Goal: Task Accomplishment & Management: Use online tool/utility

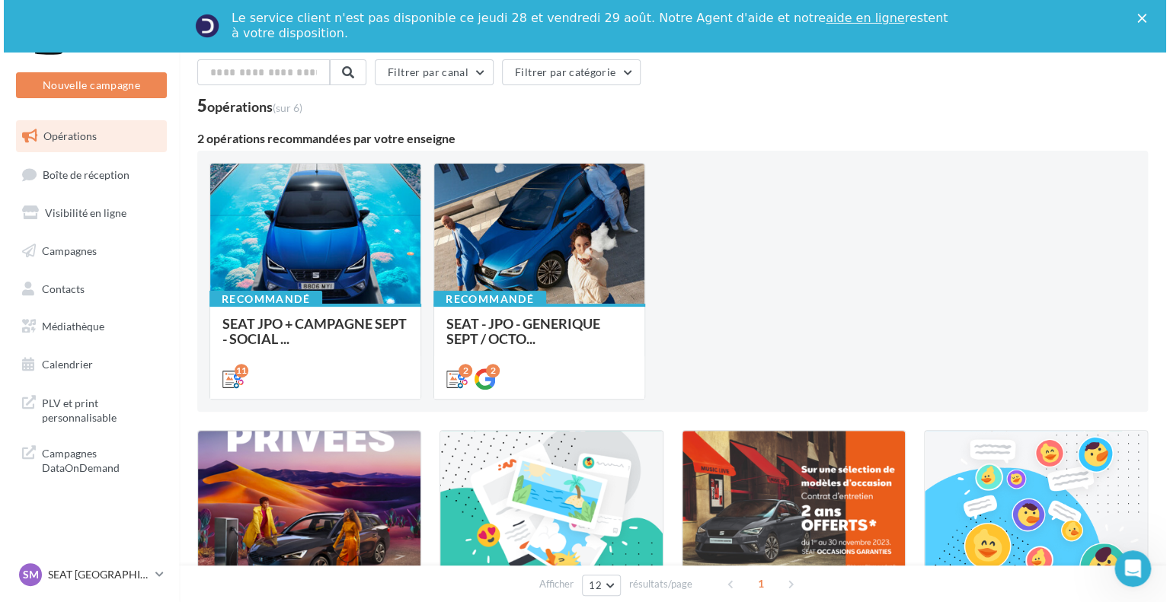
scroll to position [76, 0]
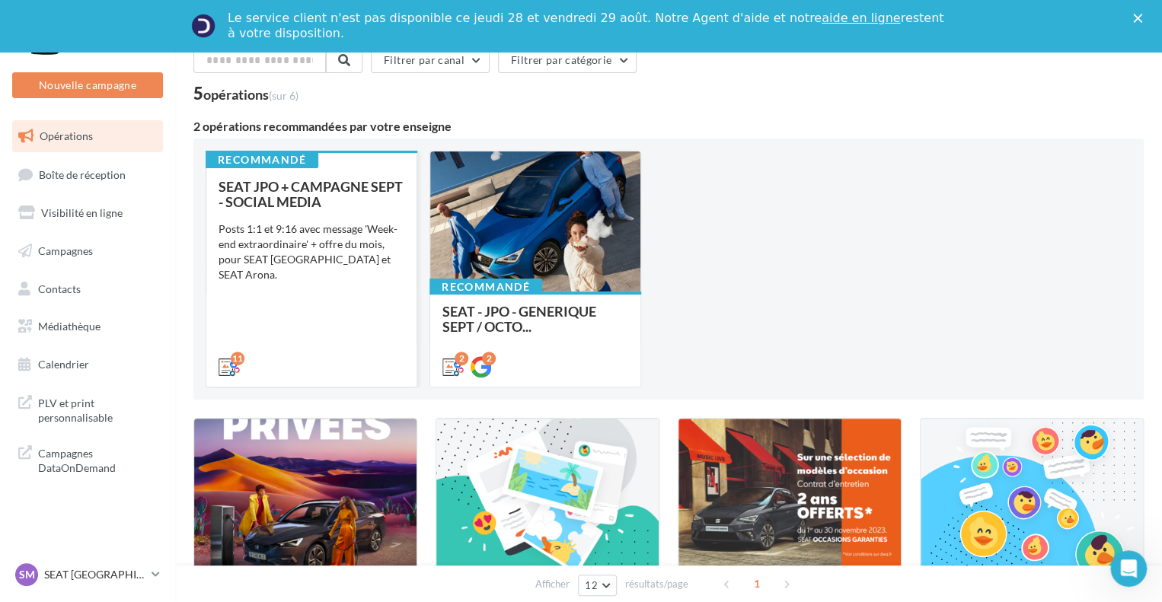
click at [303, 227] on div "Posts 1:1 et 9:16 avec message 'Week-end extraordinaire' + offre du mois, pour …" at bounding box center [312, 252] width 186 height 61
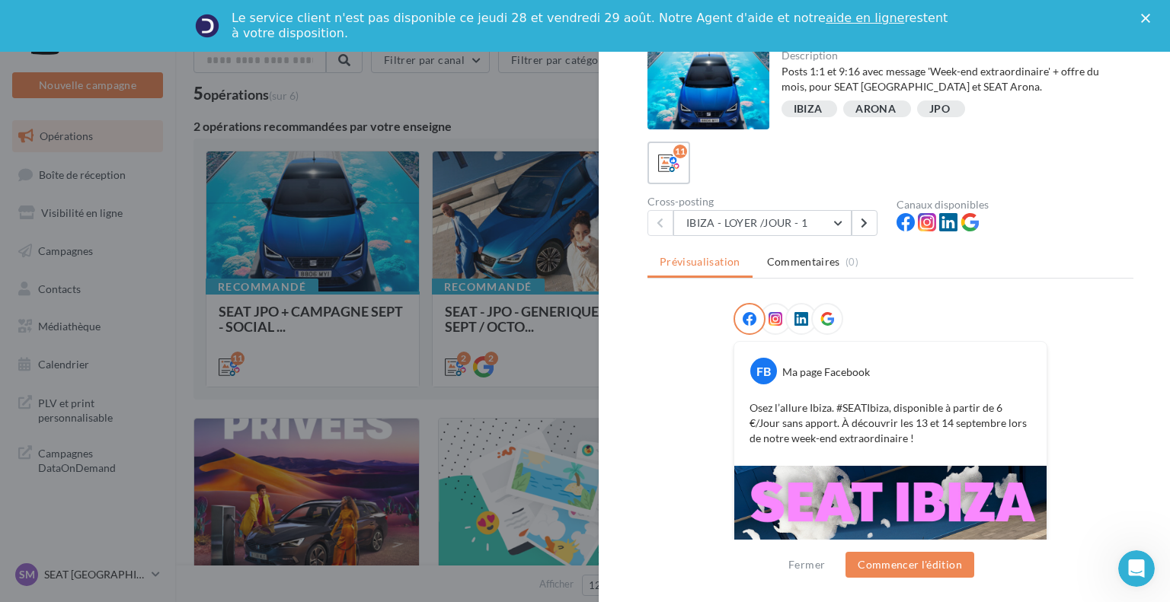
click at [515, 237] on div at bounding box center [585, 301] width 1170 height 602
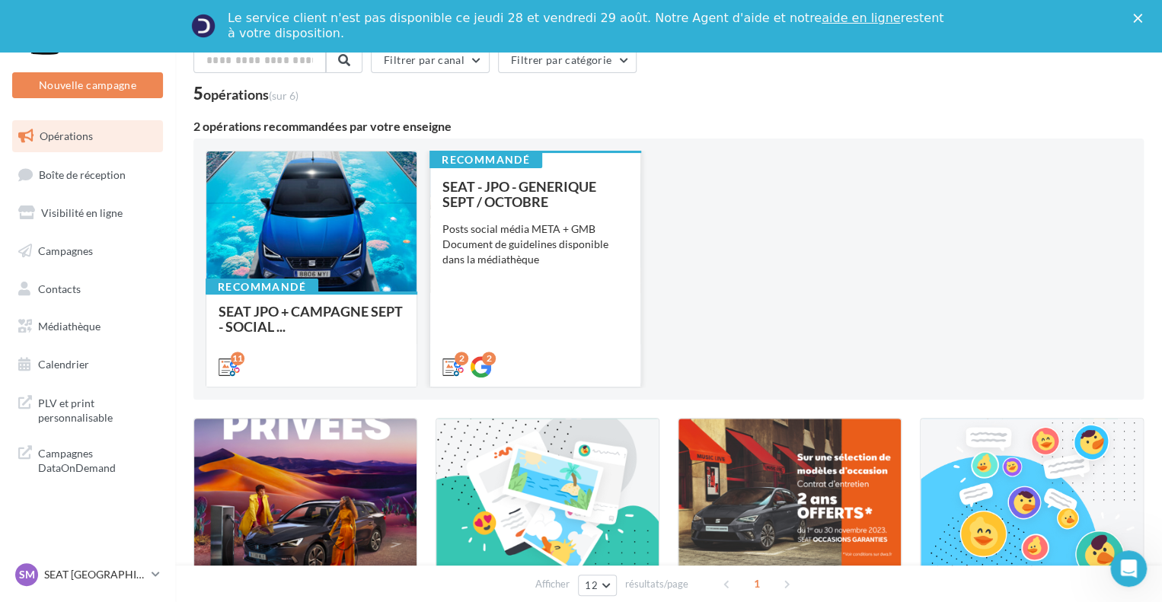
click at [536, 246] on div "Posts social média META + GMB Document de guidelines disponible dans la médiath…" at bounding box center [535, 245] width 186 height 46
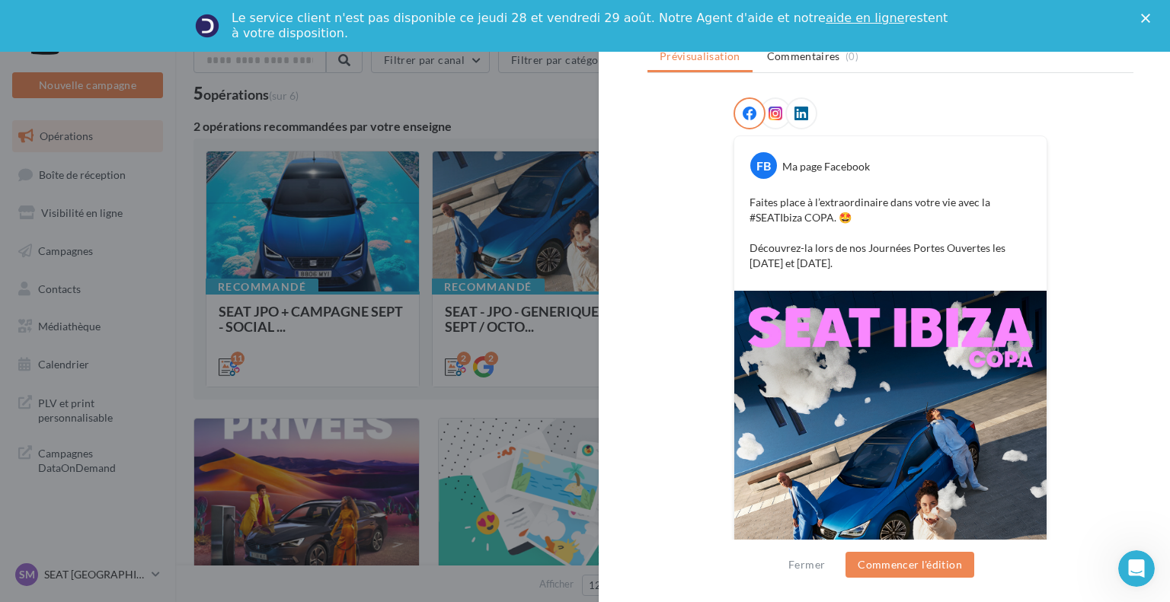
scroll to position [123, 0]
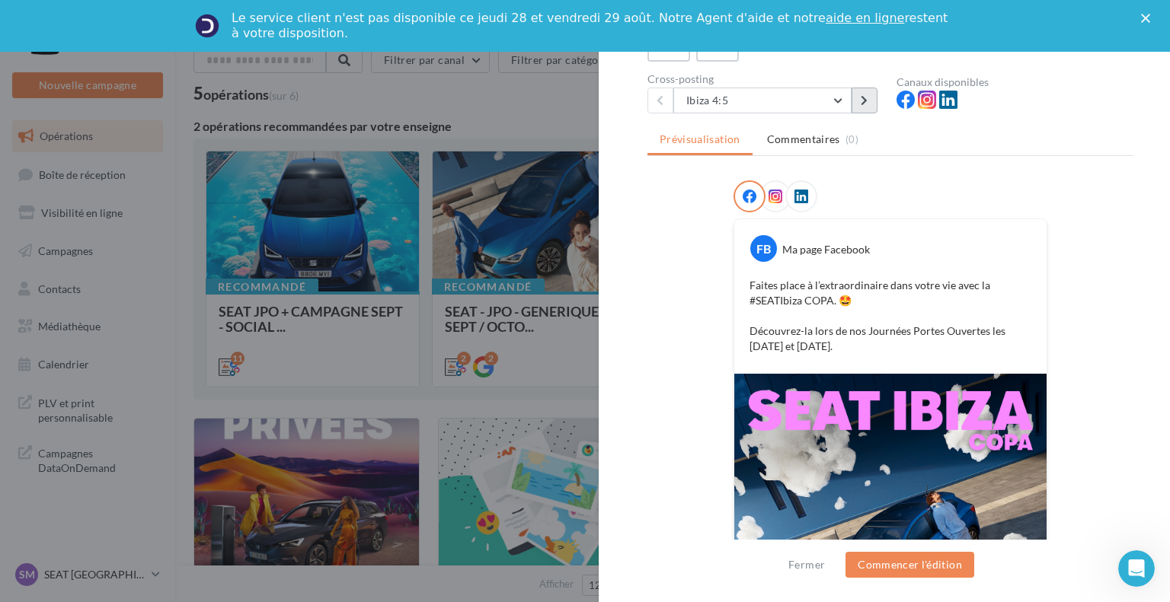
click at [864, 103] on icon at bounding box center [863, 100] width 7 height 11
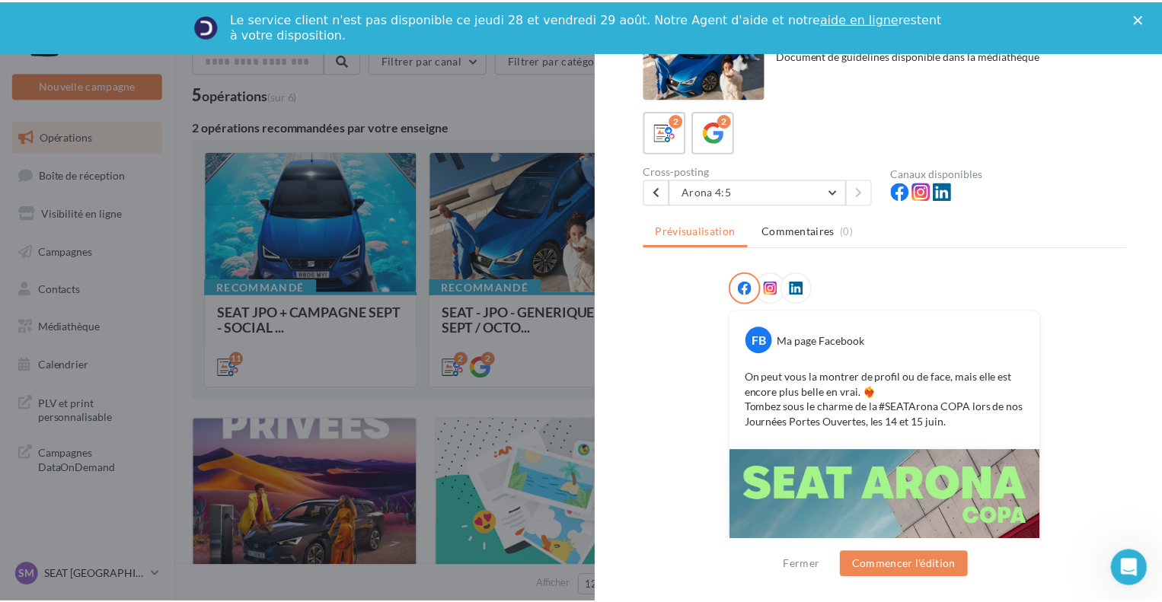
scroll to position [0, 0]
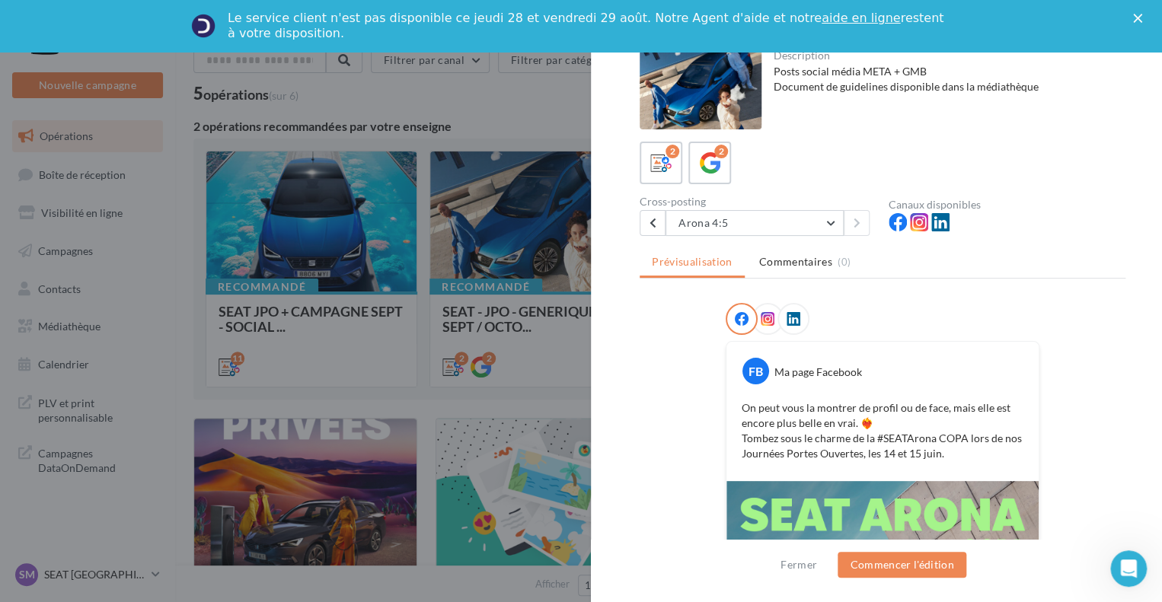
click at [544, 246] on div at bounding box center [581, 301] width 1162 height 602
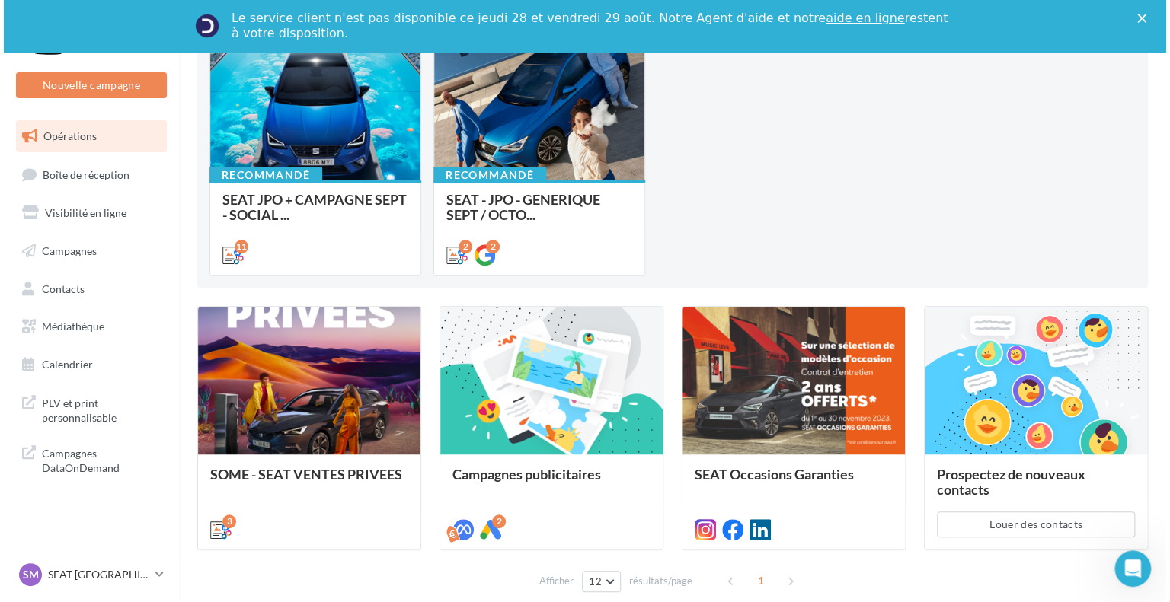
scroll to position [152, 0]
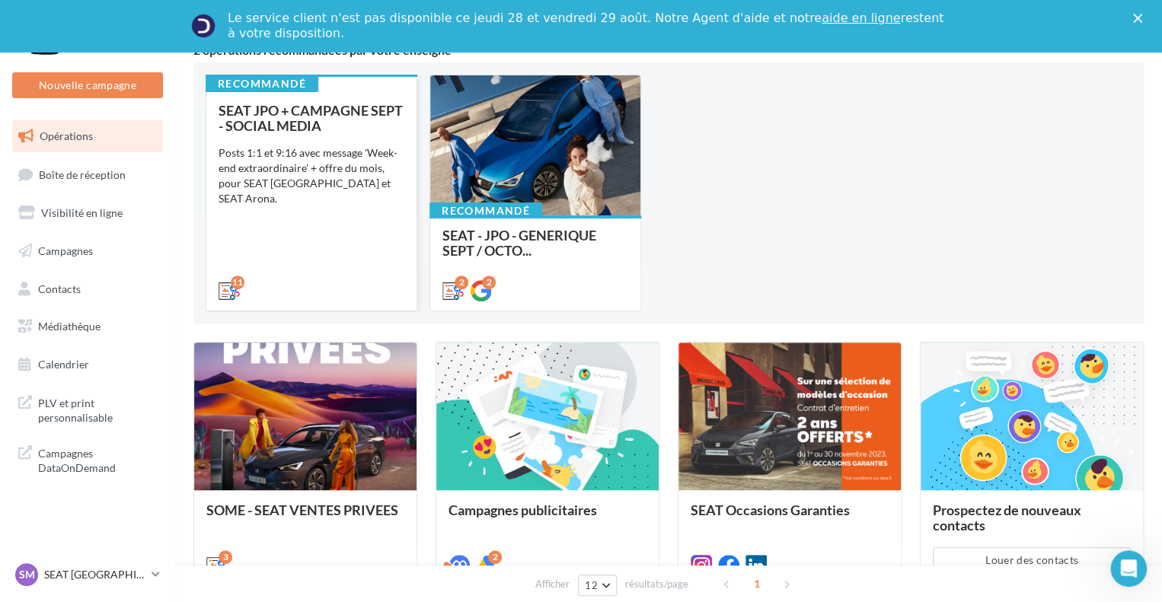
click at [333, 184] on div "Posts 1:1 et 9:16 avec message 'Week-end extraordinaire' + offre du mois, pour …" at bounding box center [312, 175] width 186 height 61
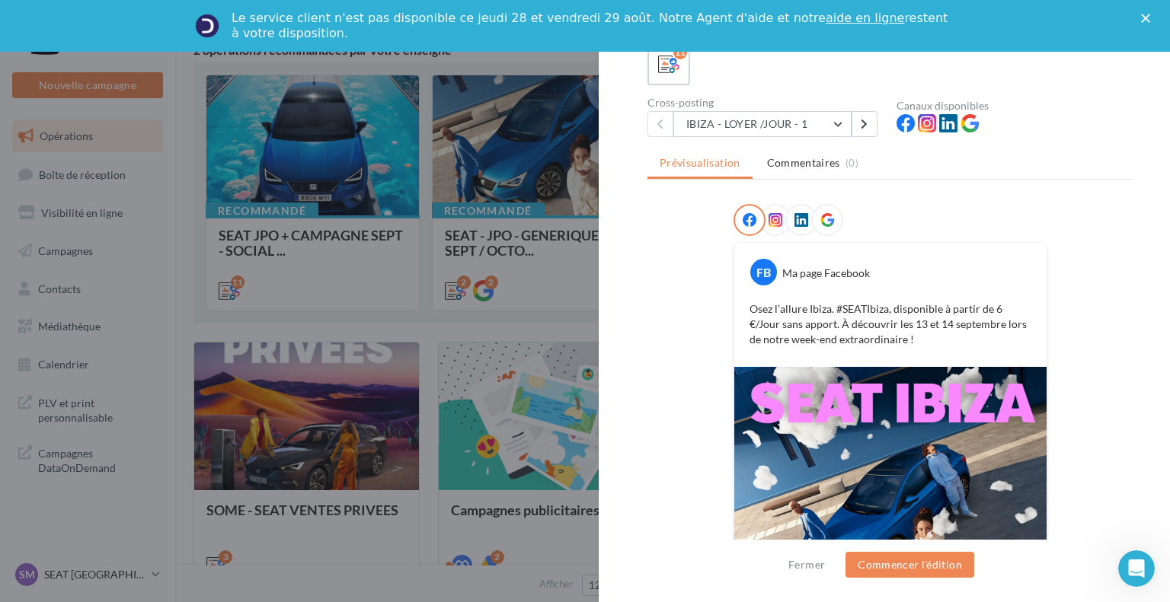
scroll to position [91, 0]
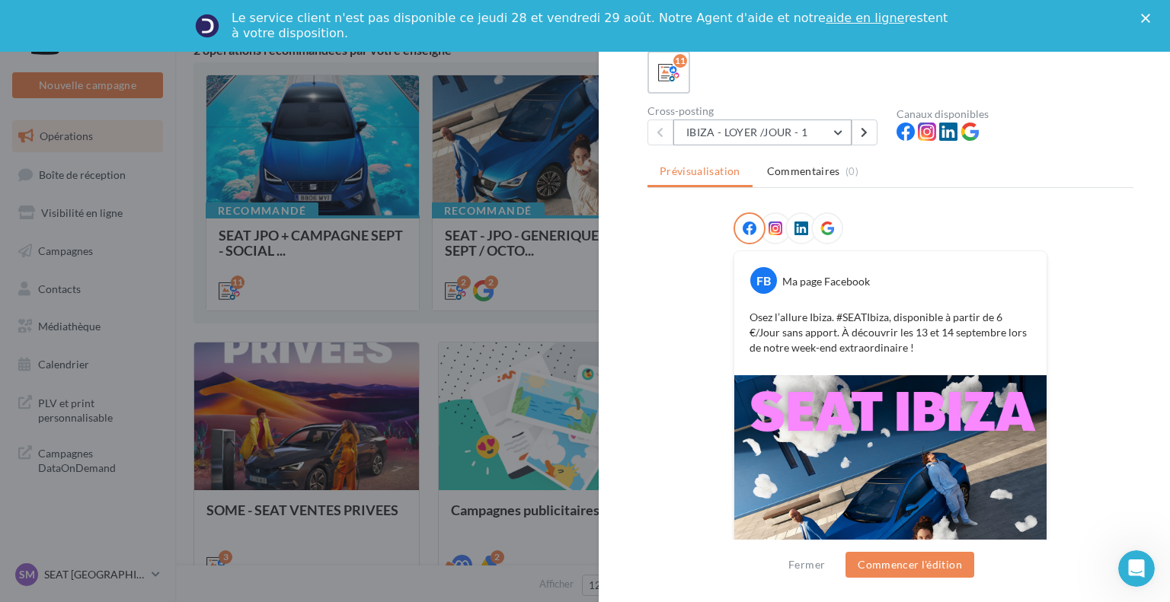
click at [777, 137] on button "IBIZA - LOYER /JOUR - 1" at bounding box center [762, 133] width 178 height 26
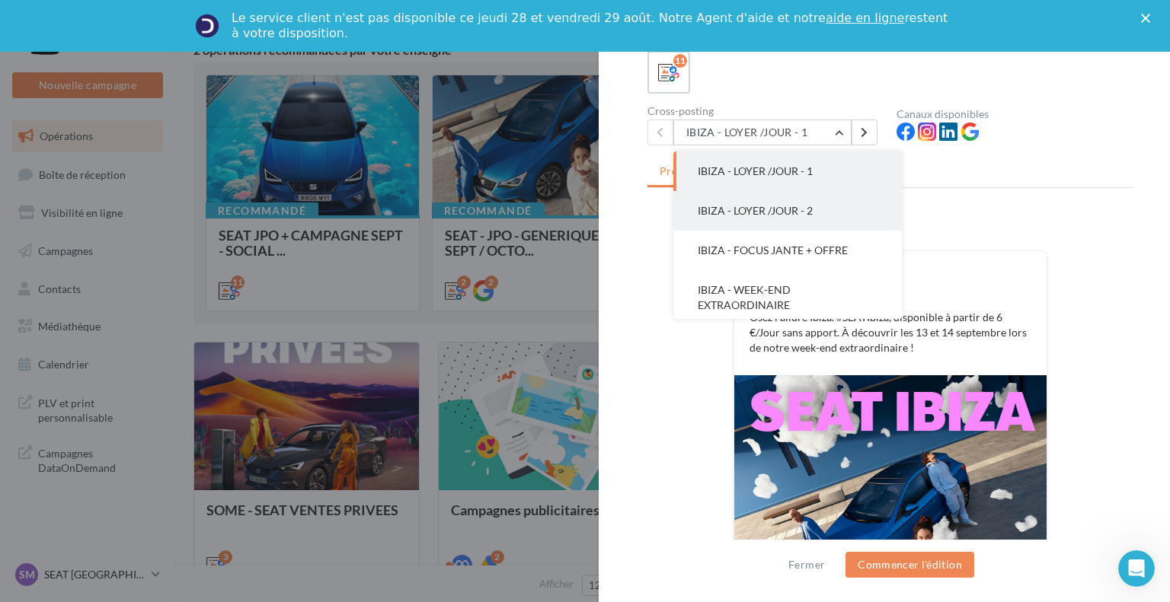
click at [777, 209] on span "IBIZA - LOYER /JOUR - 2" at bounding box center [755, 210] width 115 height 13
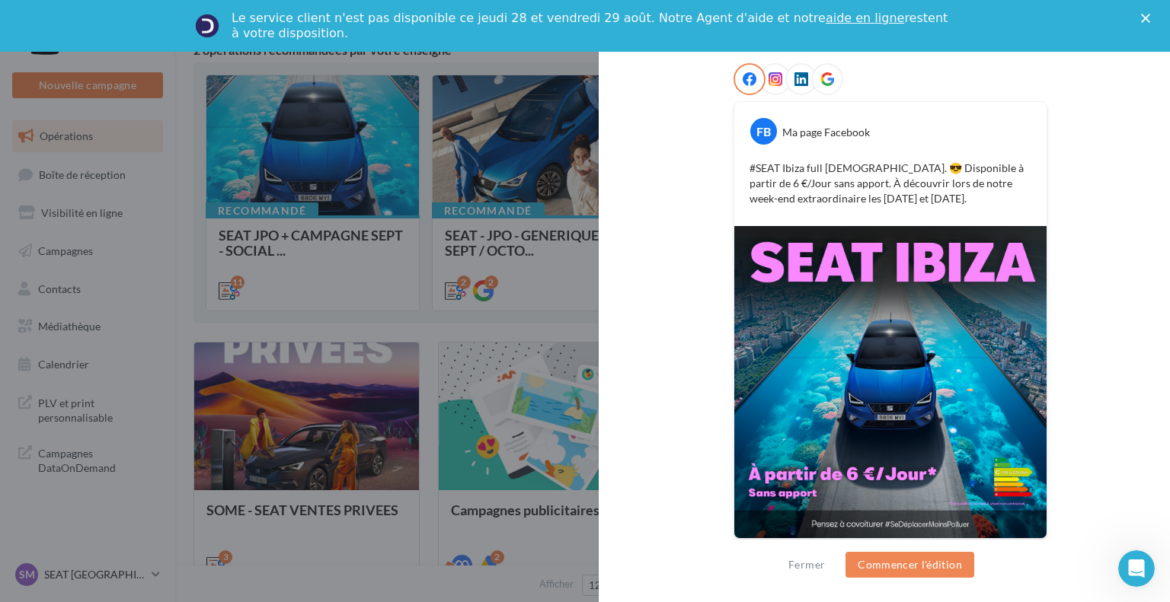
scroll to position [243, 0]
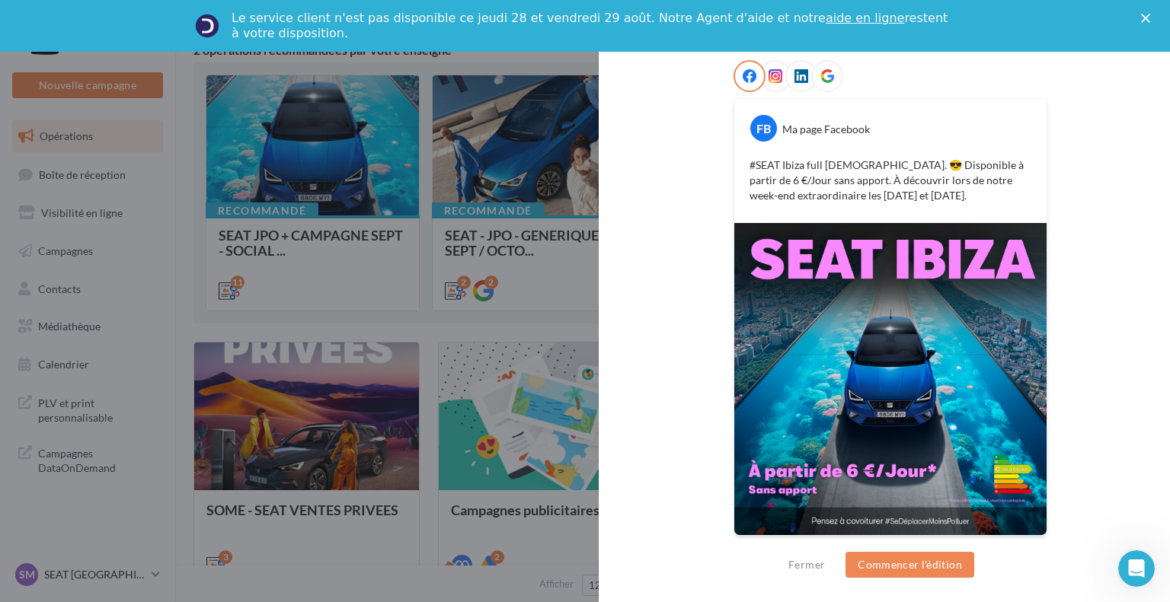
click at [507, 225] on div at bounding box center [585, 301] width 1170 height 602
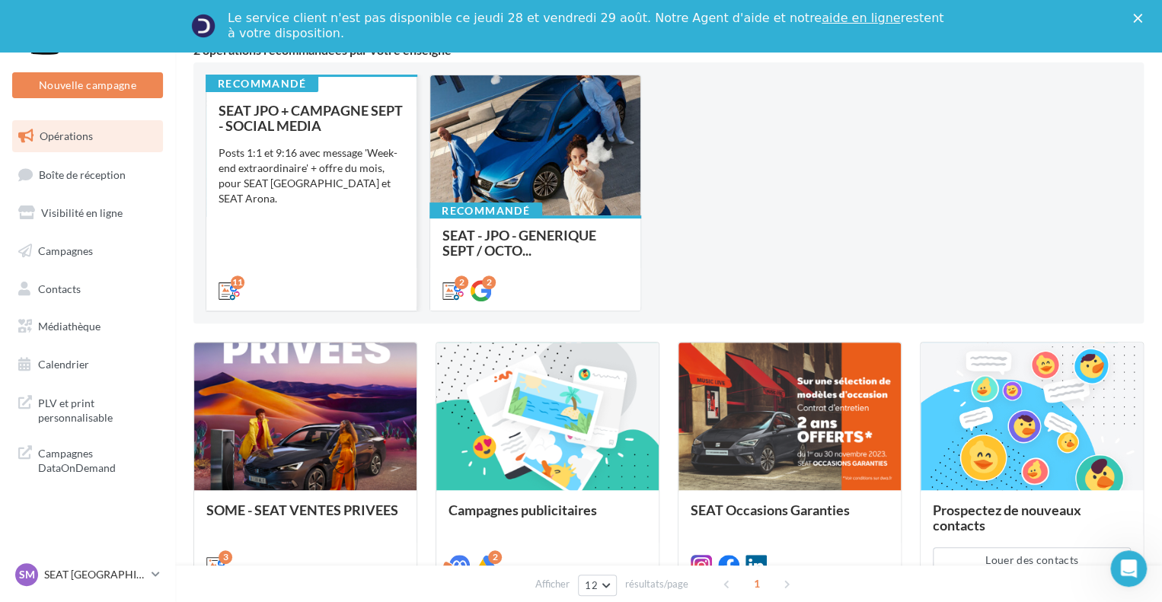
click at [345, 235] on div "SEAT JPO + CAMPAGNE SEPT - SOCIAL MEDIA Posts 1:1 et 9:16 avec message 'Week-en…" at bounding box center [312, 200] width 186 height 194
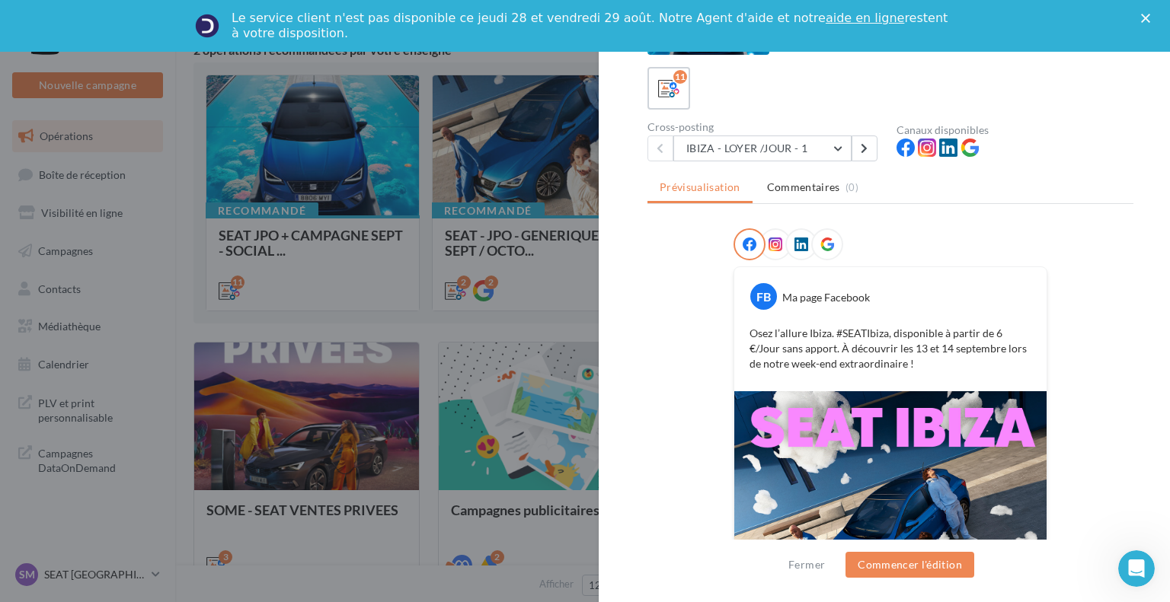
scroll to position [0, 0]
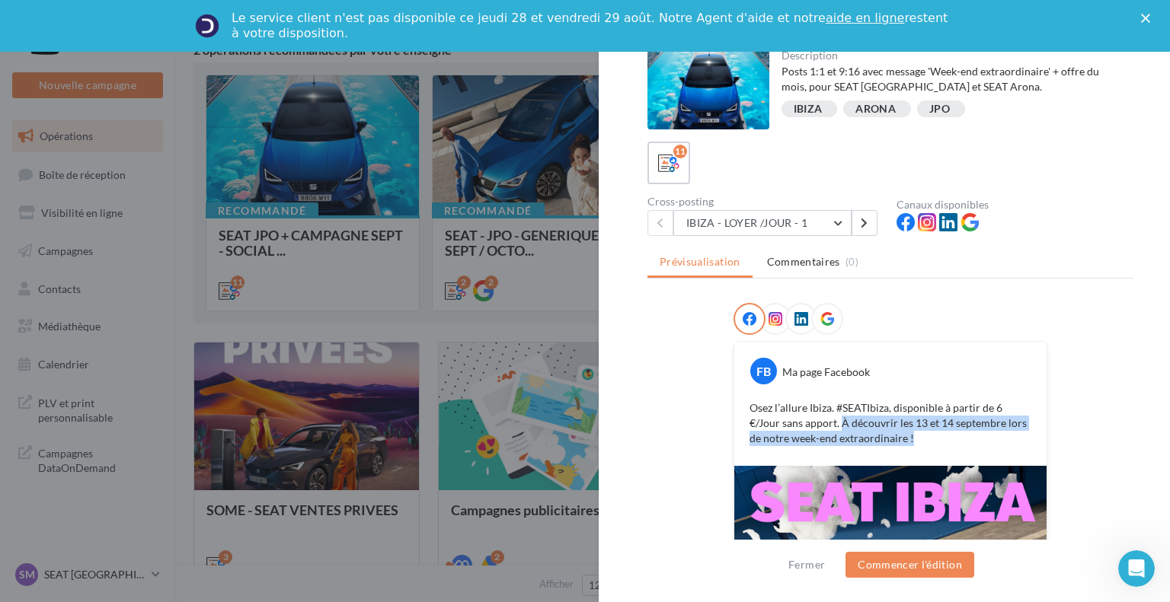
drag, startPoint x: 873, startPoint y: 442, endPoint x: 806, endPoint y: 422, distance: 69.9
click at [806, 422] on p "Osez l’allure Ibiza. #SEATIbiza, disponible à partir de 6 €/Jour sans apport. À…" at bounding box center [890, 424] width 282 height 46
copy p "À découvrir les [DATE] et [DATE] lors de notre week-end extraordinaire !"
